Goal: Task Accomplishment & Management: Manage account settings

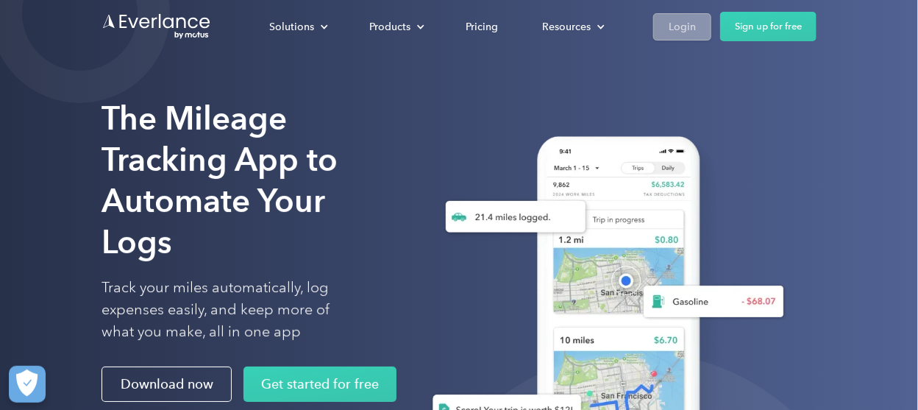
click at [691, 27] on div "Login" at bounding box center [682, 27] width 27 height 18
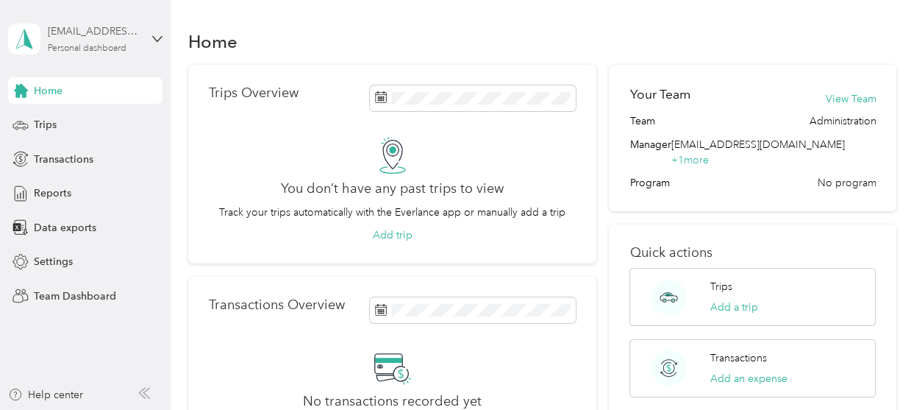
click at [88, 44] on div "Personal dashboard" at bounding box center [87, 48] width 79 height 9
click at [68, 118] on div "Team dashboard" at bounding box center [60, 120] width 79 height 15
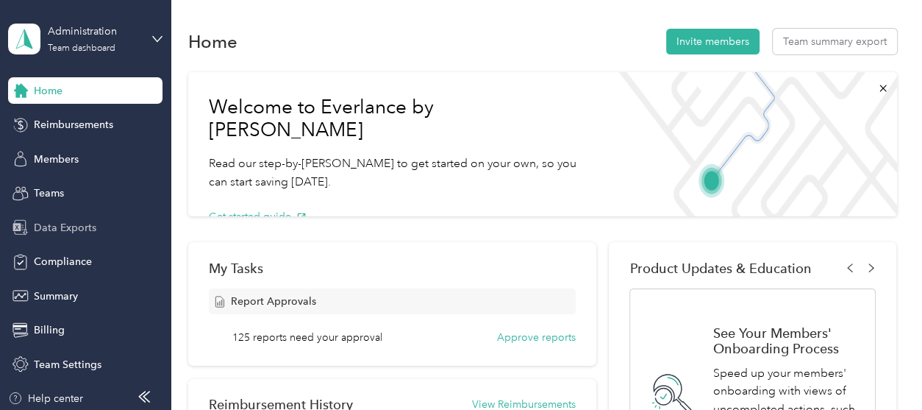
click at [74, 227] on span "Data Exports" at bounding box center [65, 227] width 63 height 15
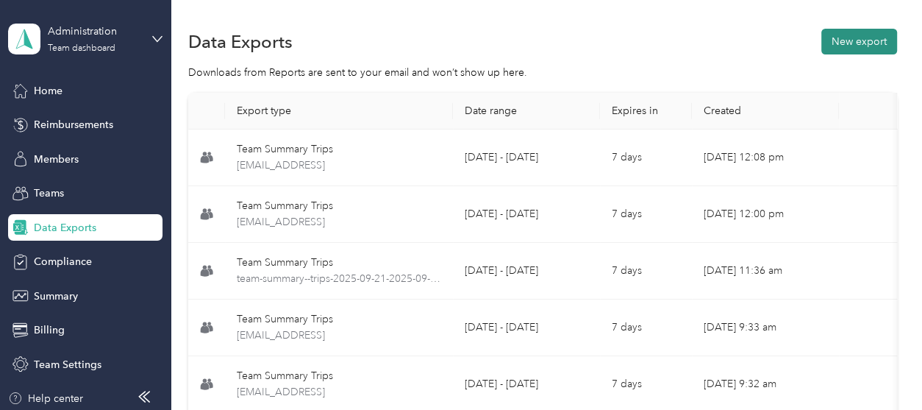
click at [855, 37] on button "New export" at bounding box center [860, 42] width 76 height 26
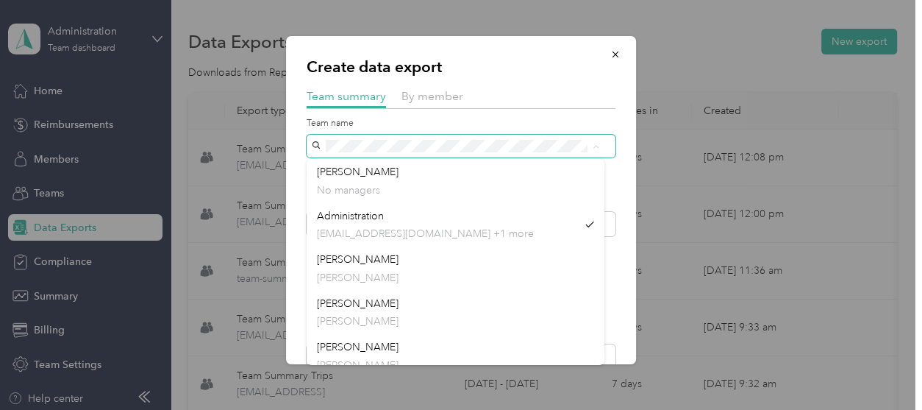
click at [296, 137] on div "Create data export Team summary By member Team name Include direct team members…" at bounding box center [461, 200] width 350 height 328
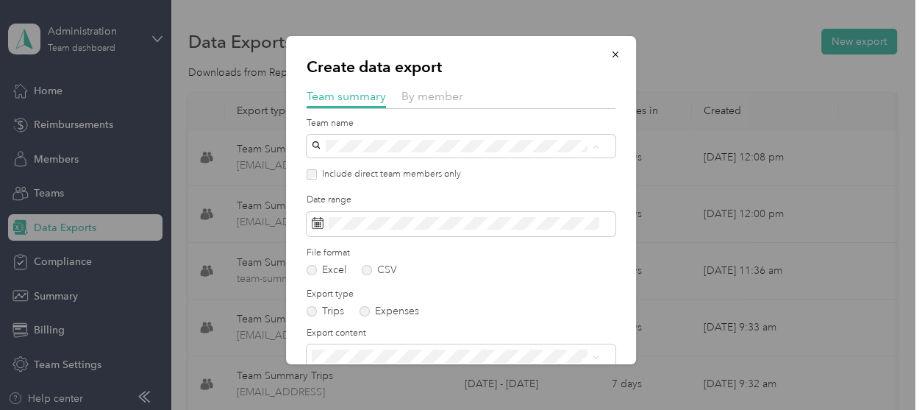
click at [342, 256] on span "Team=[PERSON_NAME]" at bounding box center [373, 259] width 113 height 13
click at [480, 223] on span at bounding box center [461, 224] width 309 height 25
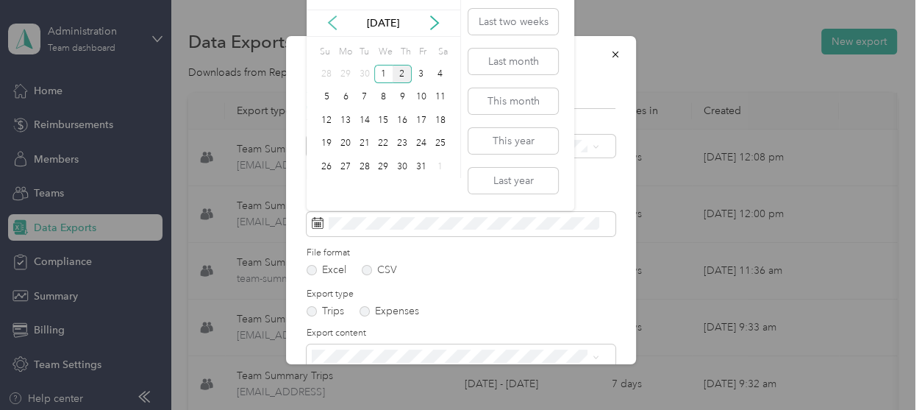
click at [329, 18] on icon at bounding box center [332, 22] width 15 height 15
click at [327, 142] on div "21" at bounding box center [326, 144] width 19 height 18
click at [364, 168] on div "30" at bounding box center [364, 166] width 19 height 18
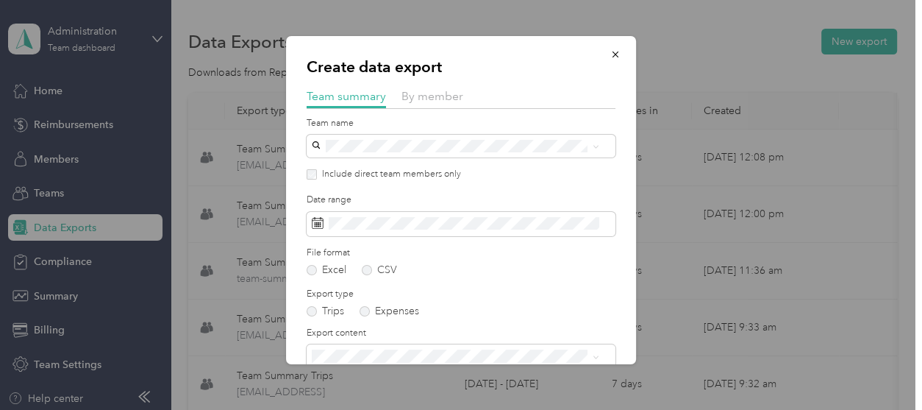
scroll to position [74, 0]
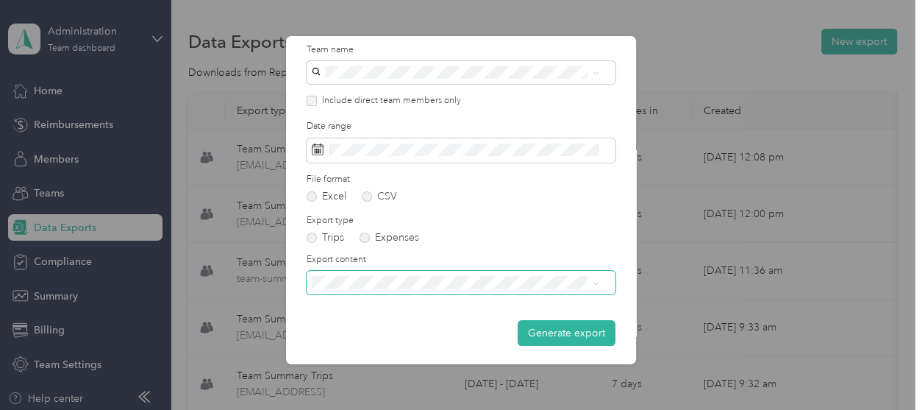
click at [427, 291] on span at bounding box center [461, 282] width 309 height 23
click at [406, 324] on li "Summary and full trips list" at bounding box center [456, 327] width 298 height 26
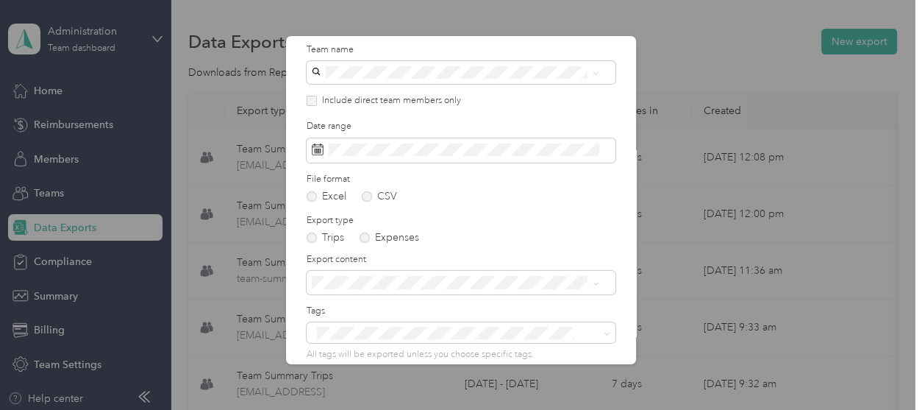
scroll to position [143, 0]
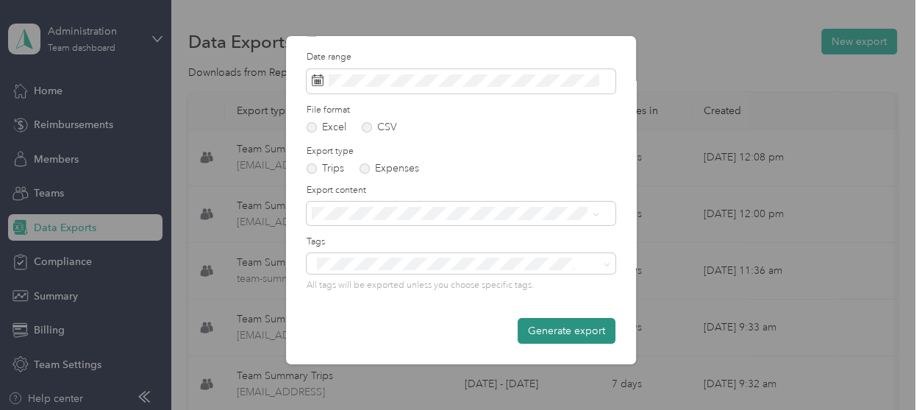
click at [530, 330] on button "Generate export" at bounding box center [567, 331] width 98 height 26
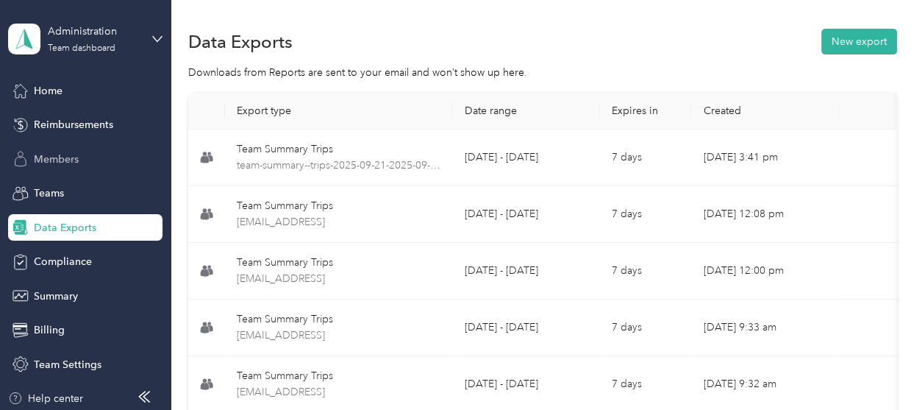
click at [47, 164] on span "Members" at bounding box center [56, 159] width 45 height 15
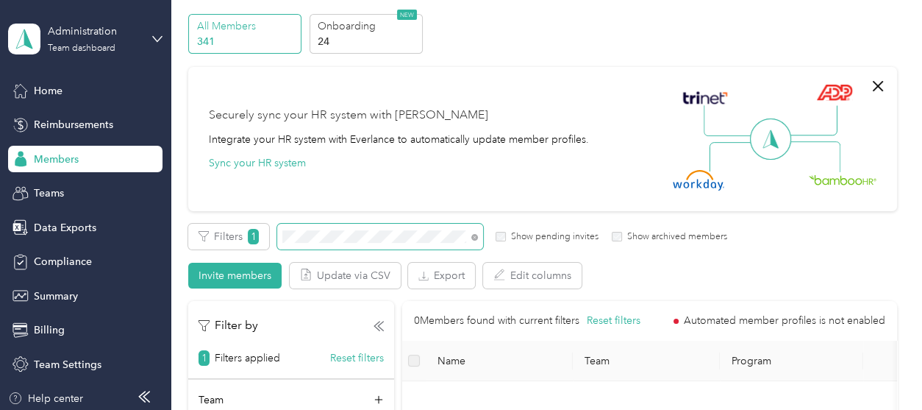
scroll to position [74, 0]
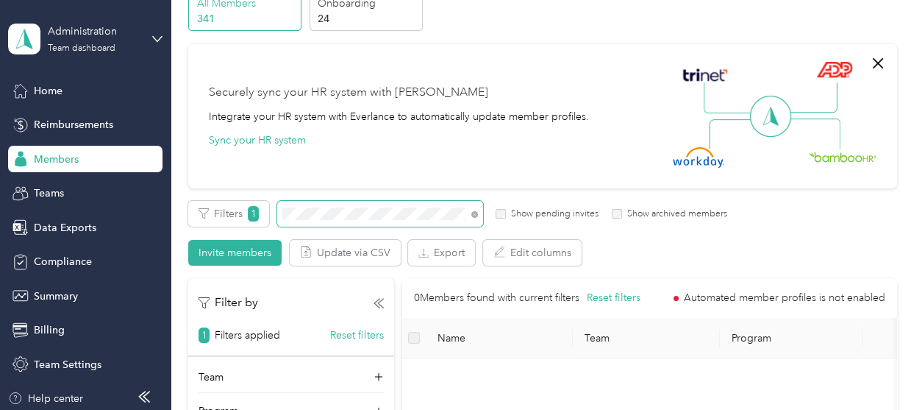
click at [279, 212] on span at bounding box center [380, 214] width 206 height 26
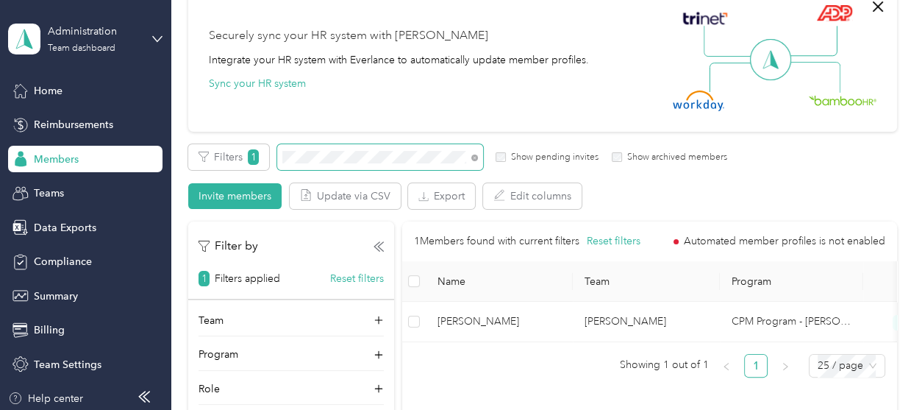
scroll to position [74, 0]
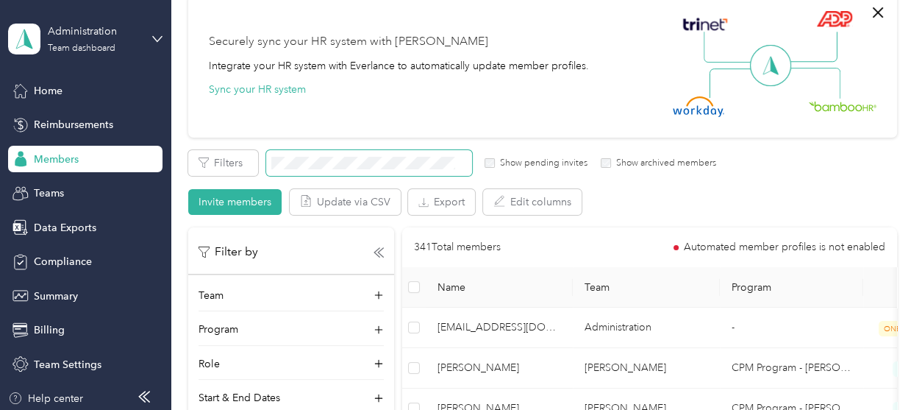
scroll to position [146, 0]
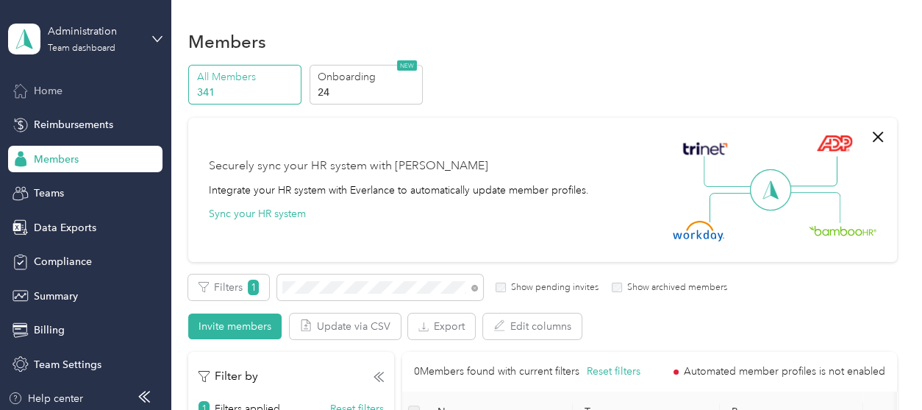
click at [48, 93] on span "Home" at bounding box center [48, 90] width 29 height 15
